Goal: Task Accomplishment & Management: Use online tool/utility

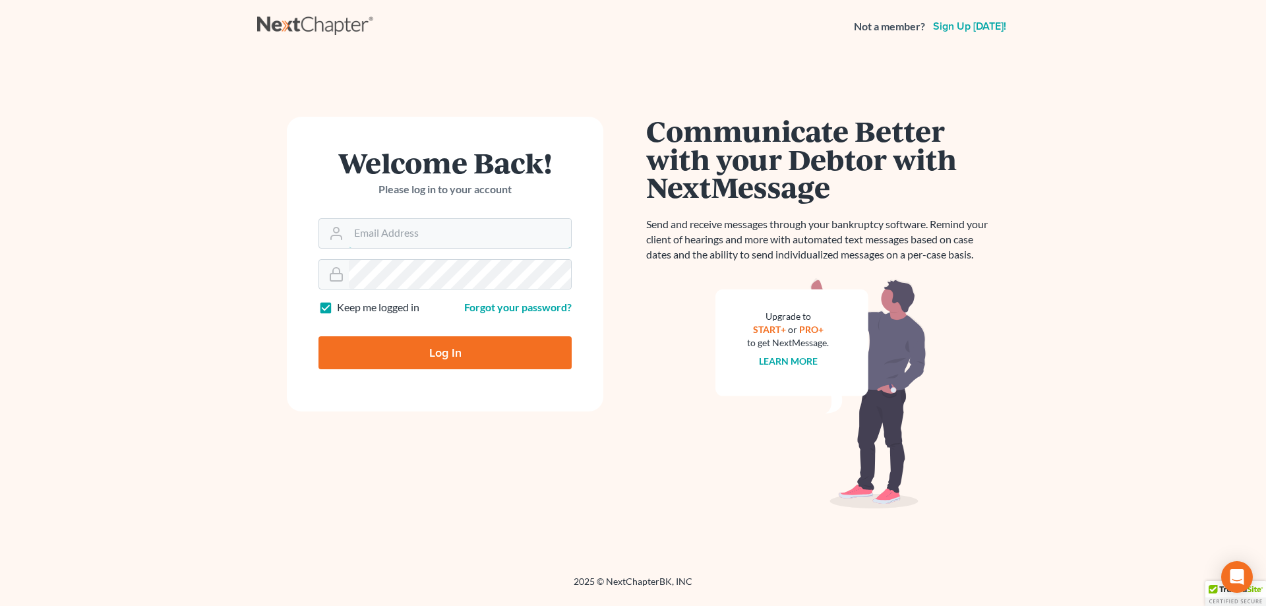
type input "[EMAIL_ADDRESS][DOMAIN_NAME]"
click at [449, 352] on input "Log In" at bounding box center [444, 352] width 253 height 33
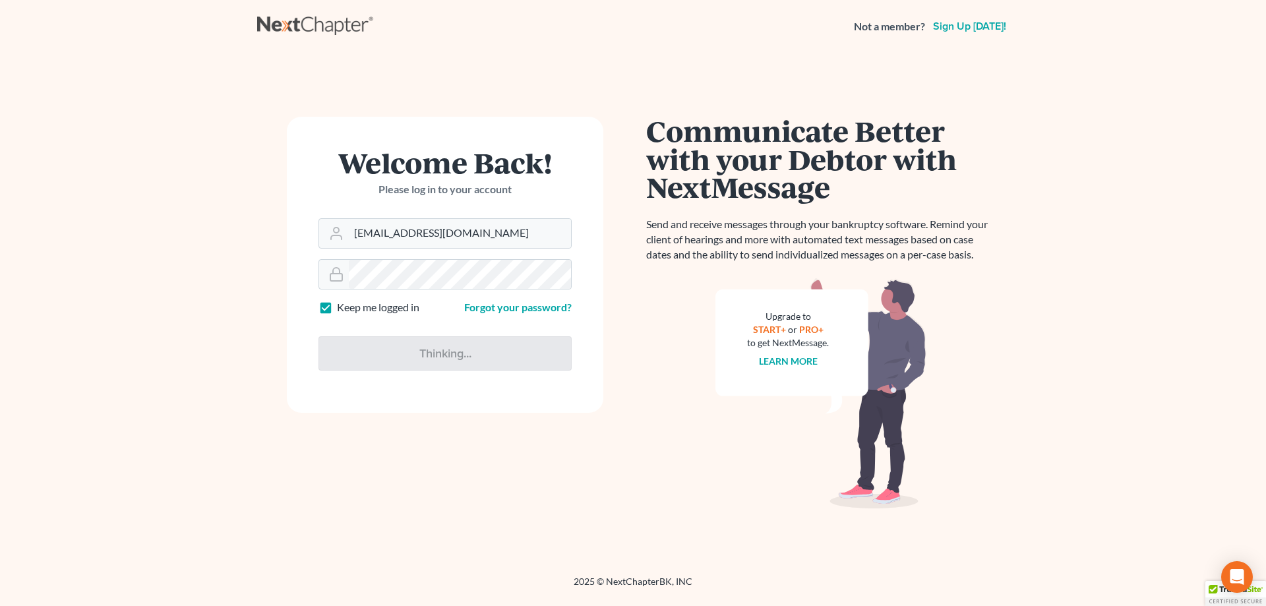
type input "Thinking..."
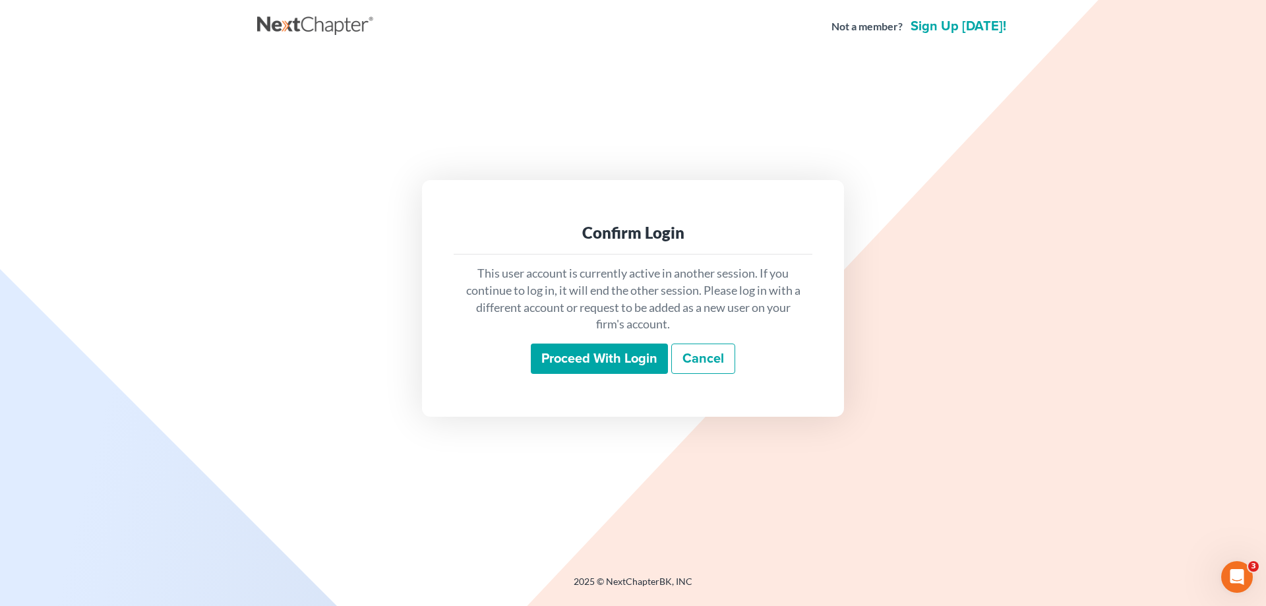
click at [590, 345] on input "Proceed with login" at bounding box center [599, 359] width 137 height 30
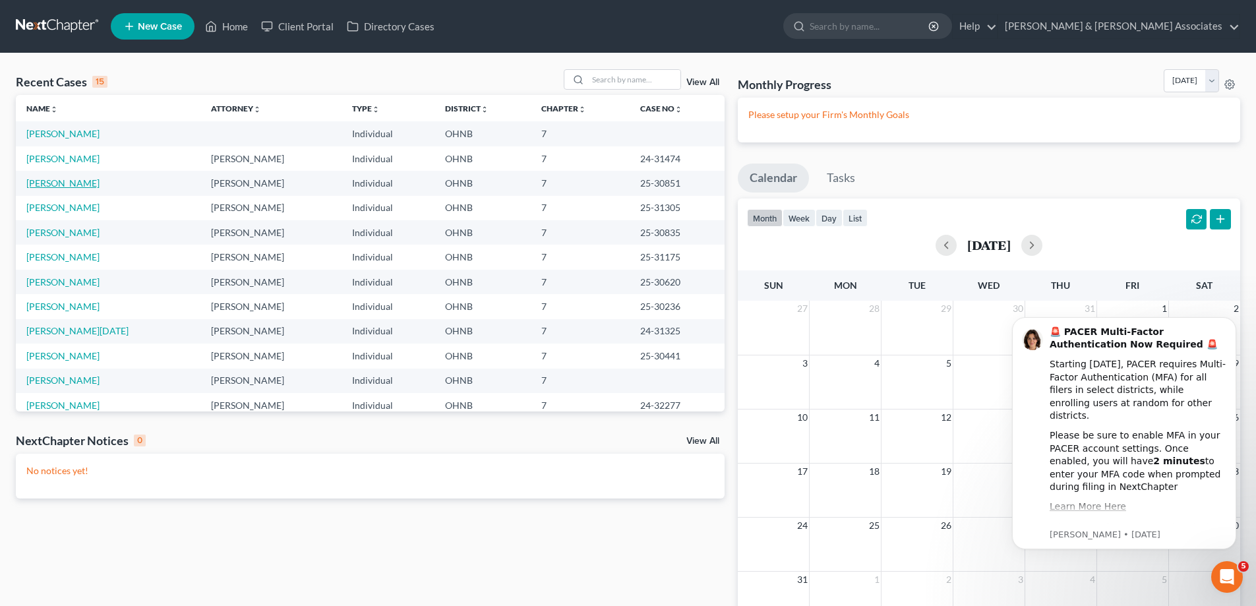
click at [64, 185] on link "White, Helena" at bounding box center [62, 182] width 73 height 11
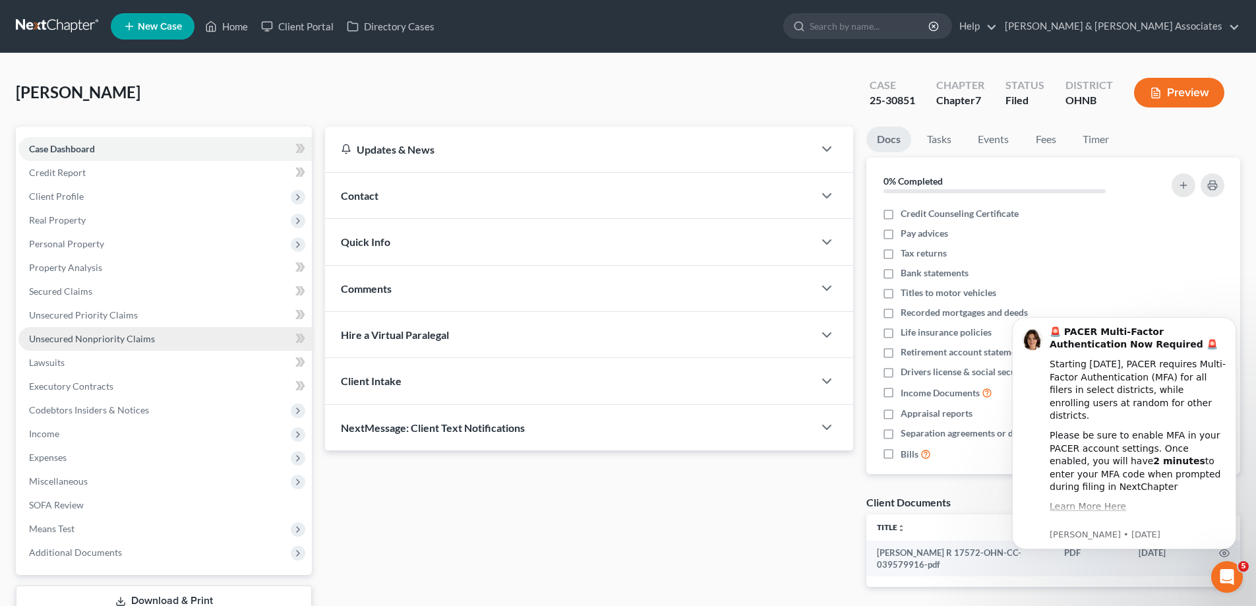
click at [92, 344] on span "Unsecured Nonpriority Claims" at bounding box center [92, 338] width 126 height 11
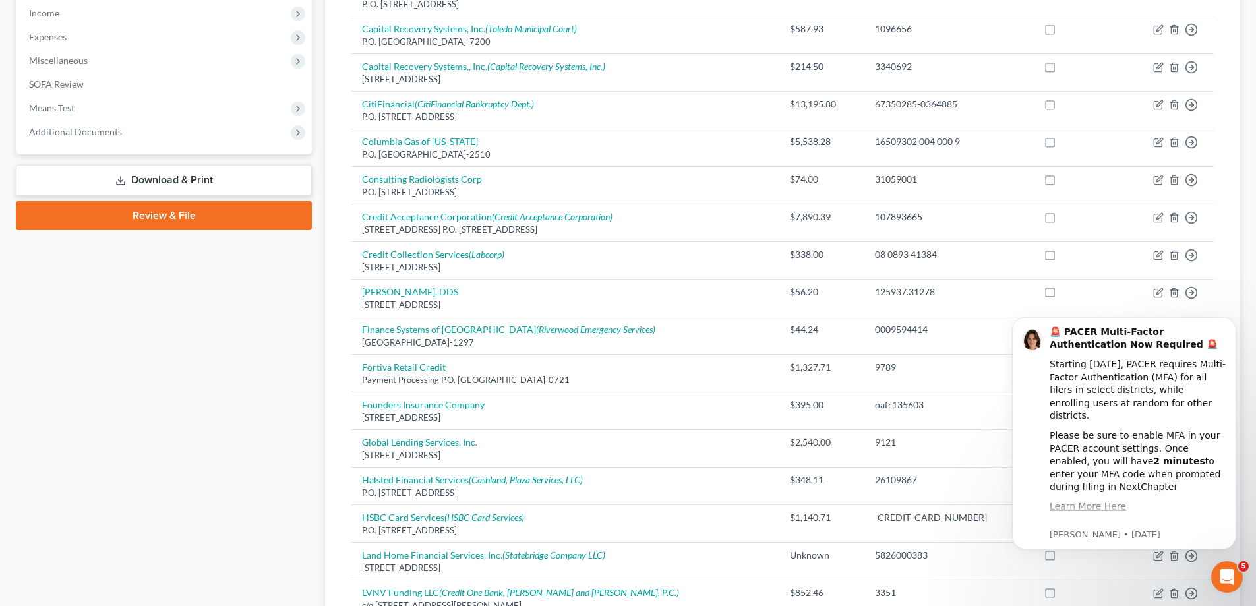
scroll to position [424, 0]
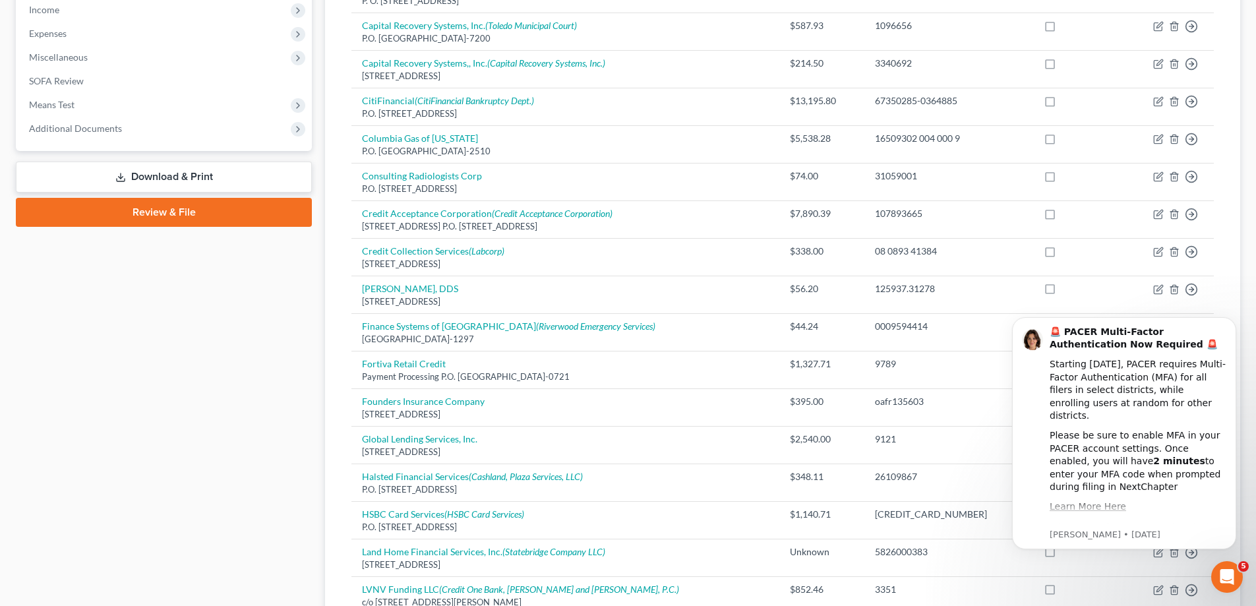
drag, startPoint x: 1257, startPoint y: 198, endPoint x: 8, endPoint y: 202, distance: 1248.8
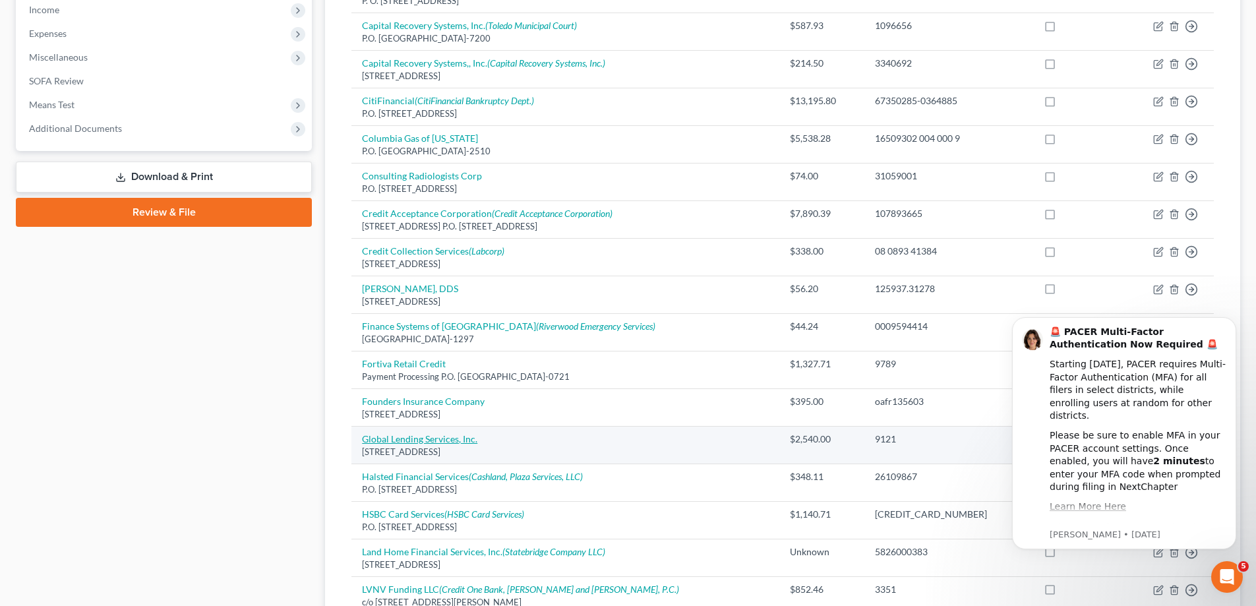
click at [431, 443] on link "Global Lending Services, Inc." at bounding box center [419, 438] width 115 height 11
select select "10"
select select "14"
select select "0"
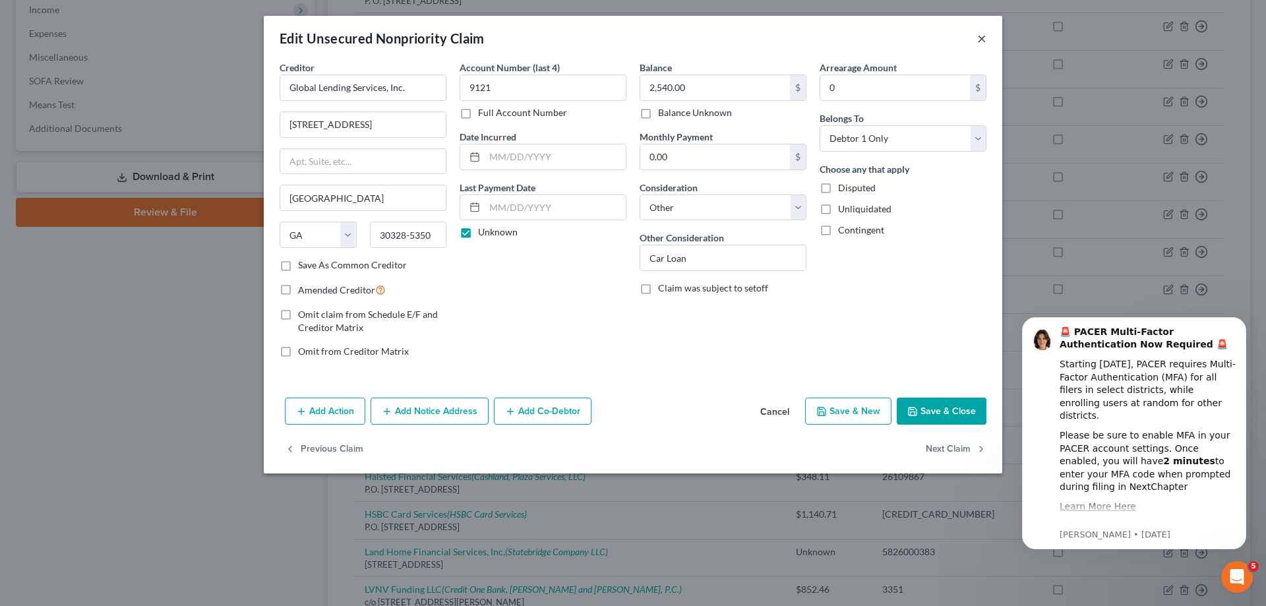
click at [982, 38] on button "×" at bounding box center [981, 38] width 9 height 16
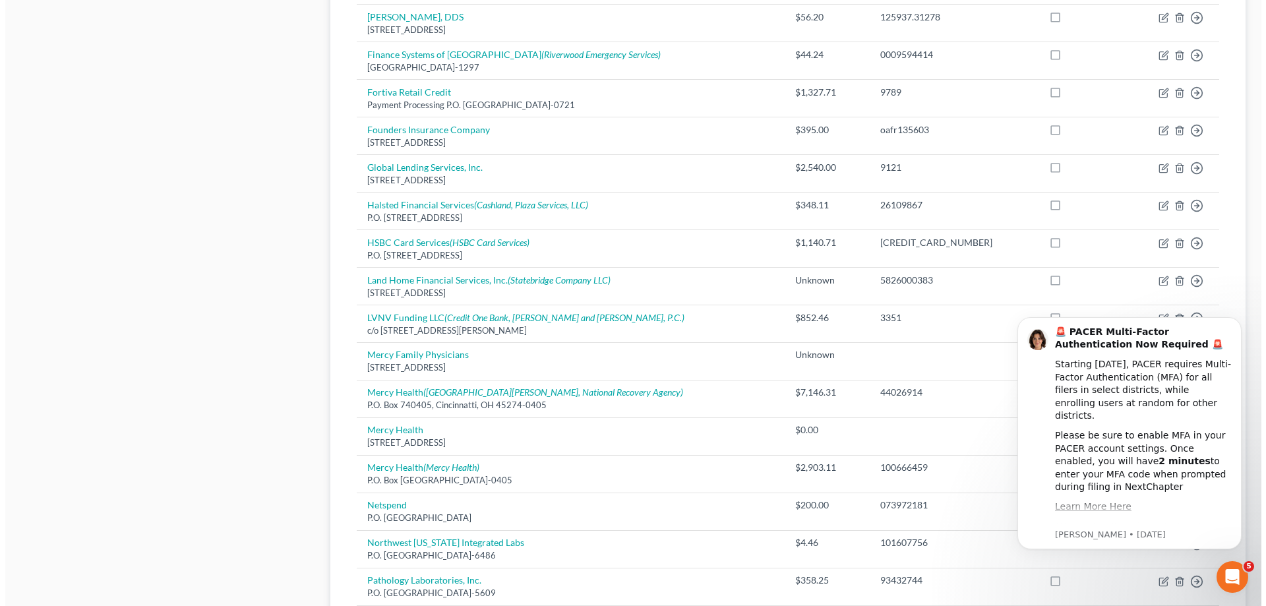
scroll to position [682, 0]
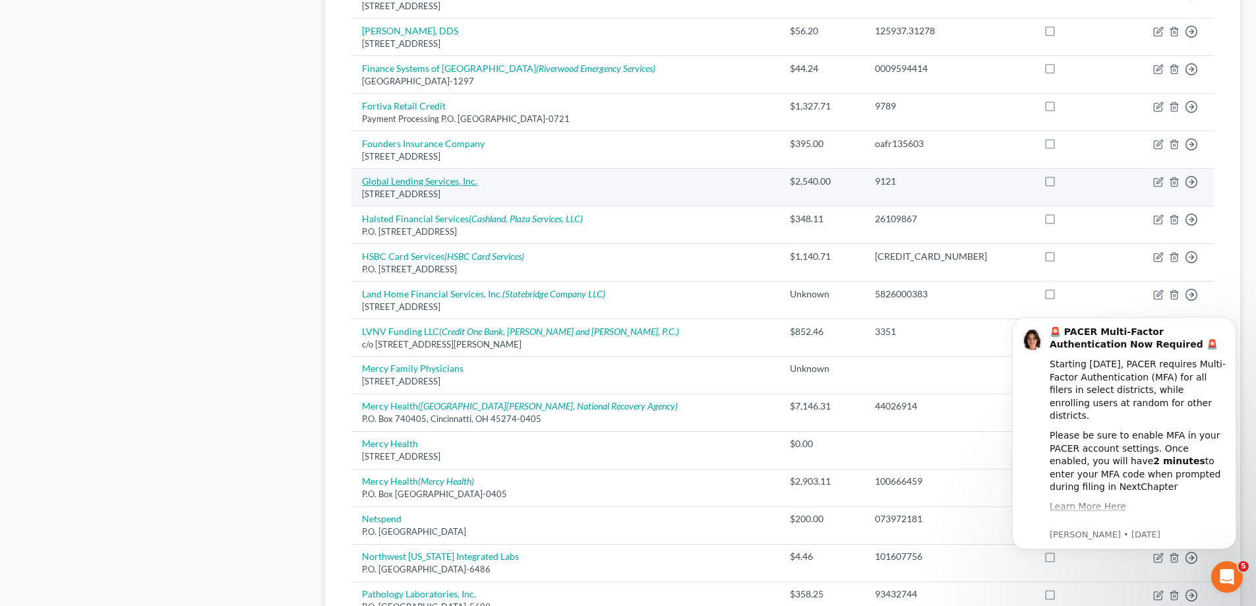
click at [403, 183] on link "Global Lending Services, Inc." at bounding box center [419, 180] width 115 height 11
select select "10"
select select "14"
select select "0"
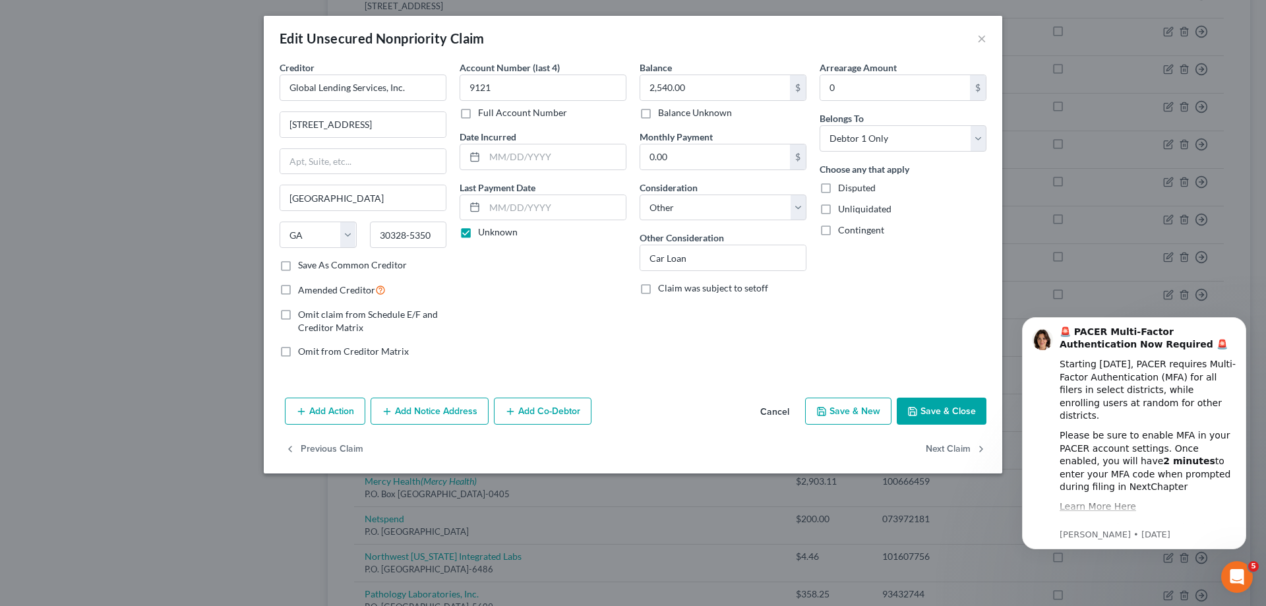
click at [478, 119] on label "Full Account Number" at bounding box center [522, 112] width 89 height 13
click at [483, 115] on input "Full Account Number" at bounding box center [487, 110] width 9 height 9
click at [478, 119] on label "Full Account Number" at bounding box center [522, 112] width 89 height 13
click at [483, 115] on input "Full Account Number" at bounding box center [487, 110] width 9 height 9
